Goal: Information Seeking & Learning: Find specific fact

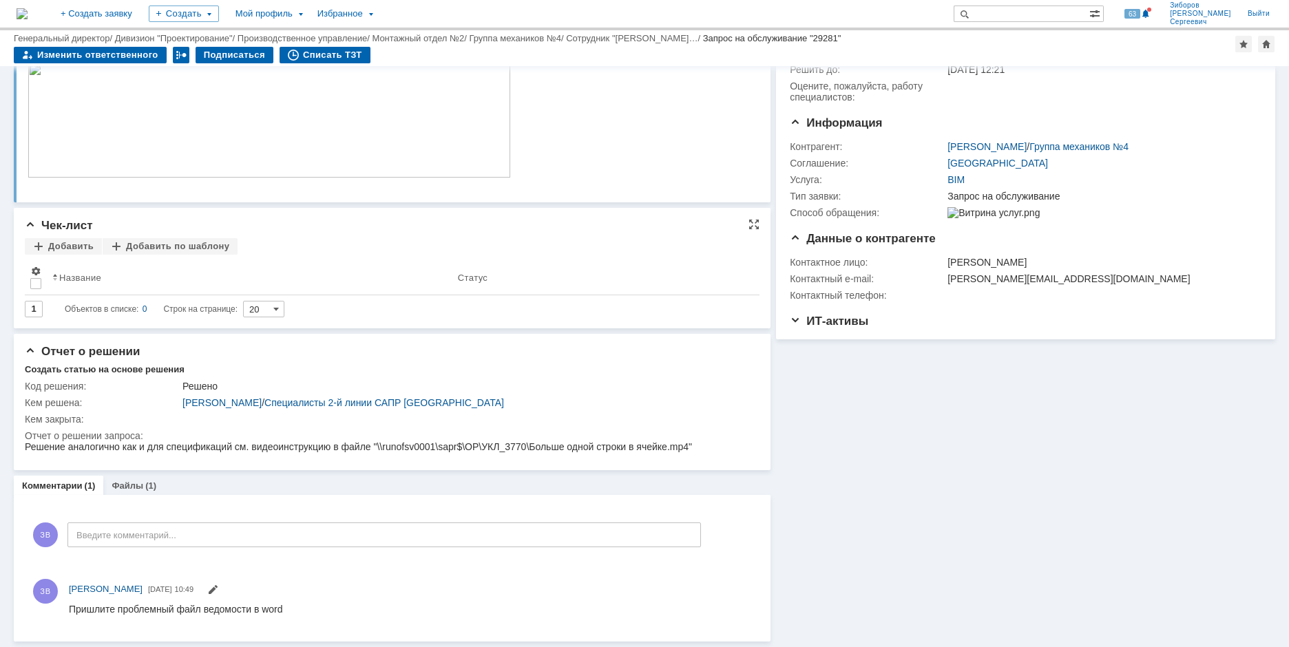
scroll to position [107, 0]
click at [137, 478] on div "Файлы (1)" at bounding box center [133, 486] width 61 height 20
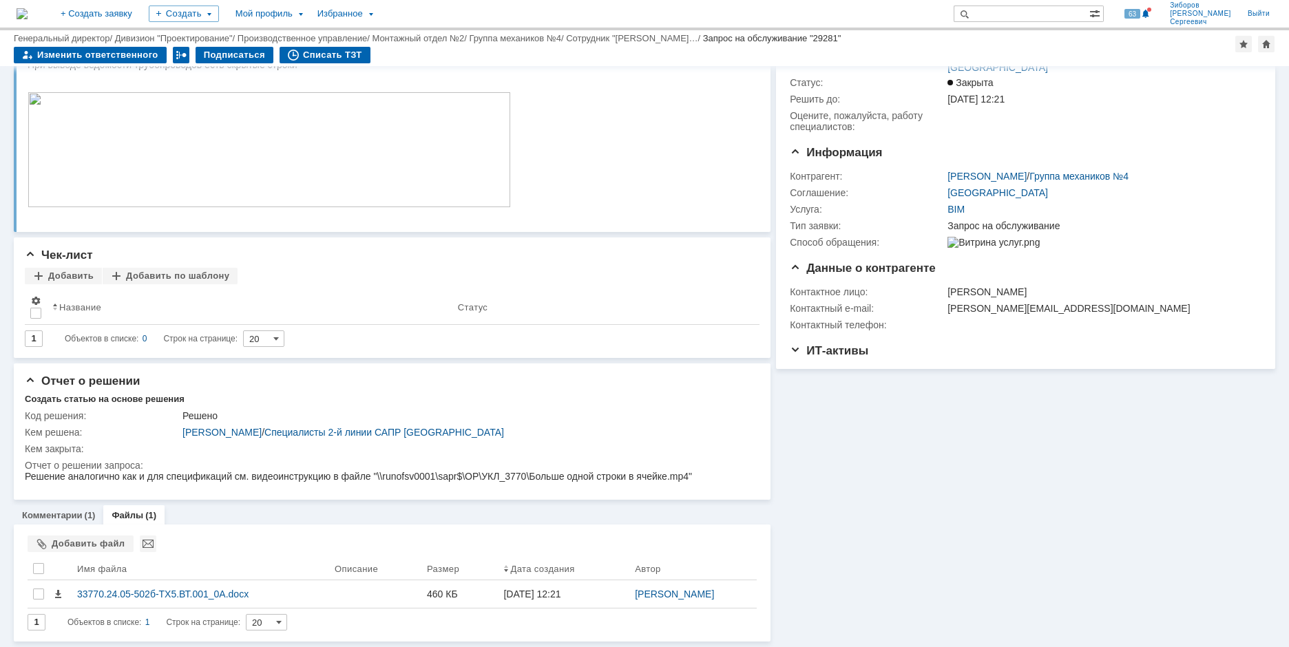
scroll to position [77, 0]
click at [58, 516] on link "Комментарии" at bounding box center [52, 515] width 61 height 10
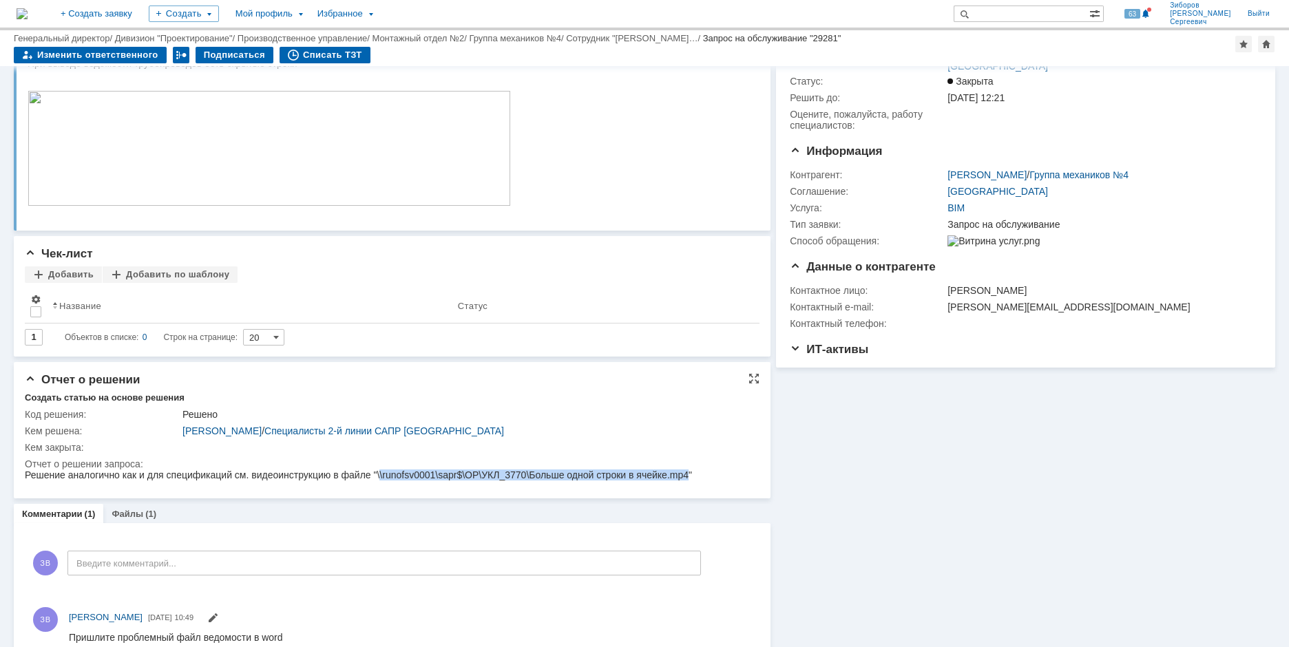
drag, startPoint x: 379, startPoint y: 477, endPoint x: 688, endPoint y: 473, distance: 309.1
click at [688, 473] on span "Решение аналогично как и для спецификаций см. видеоинструкцию в файле "\\runofs…" at bounding box center [358, 474] width 667 height 11
copy span "\runofsv0001\sapr$\OP\УКЛ_3770\Больше одной строки в ячейке.mp4"
click at [81, 10] on div "На домашнюю + Создать заявку Создать Мой профиль Избранное 63 Зиборов Валерий С…" at bounding box center [644, 15] width 1289 height 30
click at [28, 16] on img at bounding box center [22, 13] width 11 height 11
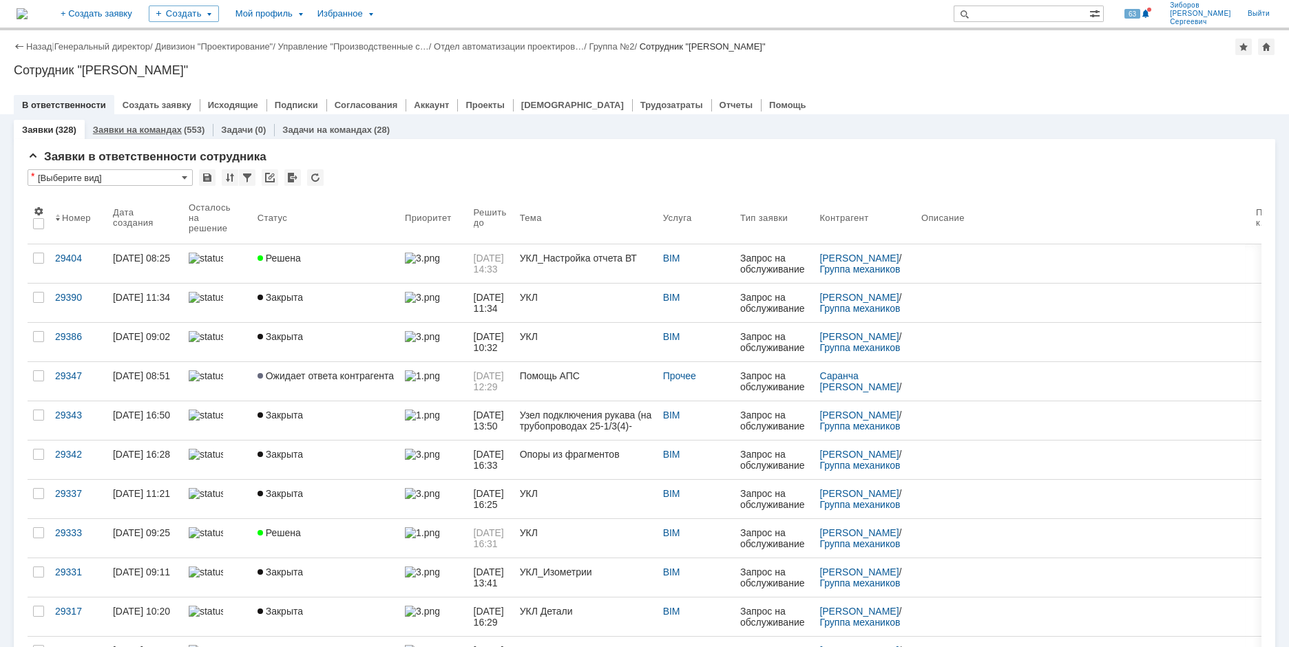
click at [142, 134] on link "Заявки на командах" at bounding box center [137, 130] width 89 height 10
